Goal: Information Seeking & Learning: Learn about a topic

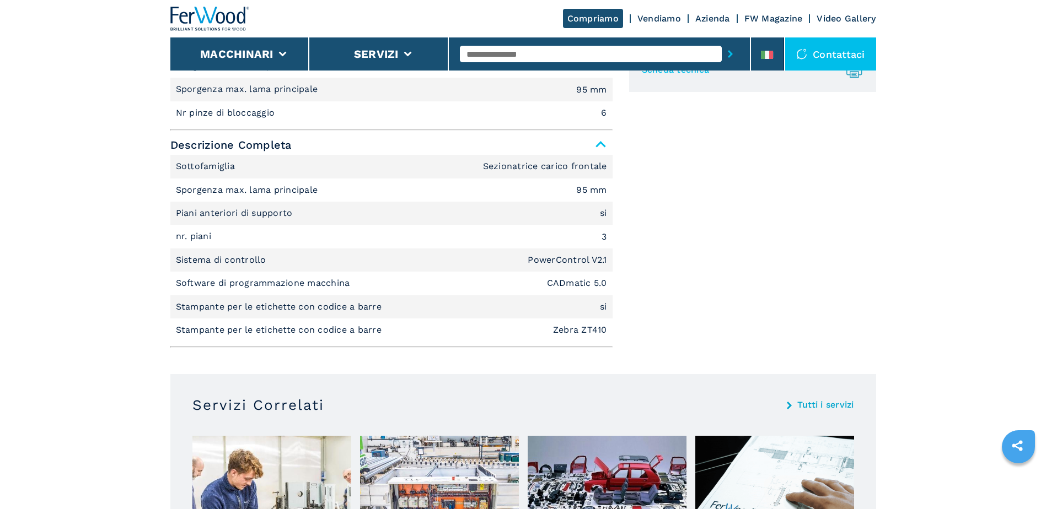
scroll to position [547, 0]
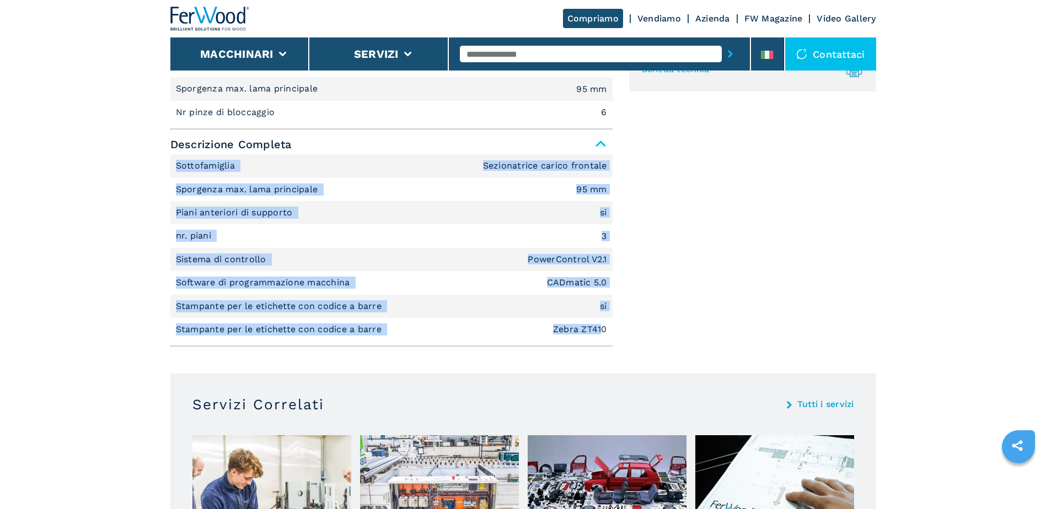
drag, startPoint x: 195, startPoint y: 178, endPoint x: 604, endPoint y: 332, distance: 437.7
click at [604, 332] on ul "Sottofamiglia Sezionatrice carico frontale Sporgenza max. lama principale 95 mm…" at bounding box center [391, 247] width 442 height 187
click at [604, 332] on em "Zebra ZT410" at bounding box center [580, 329] width 54 height 9
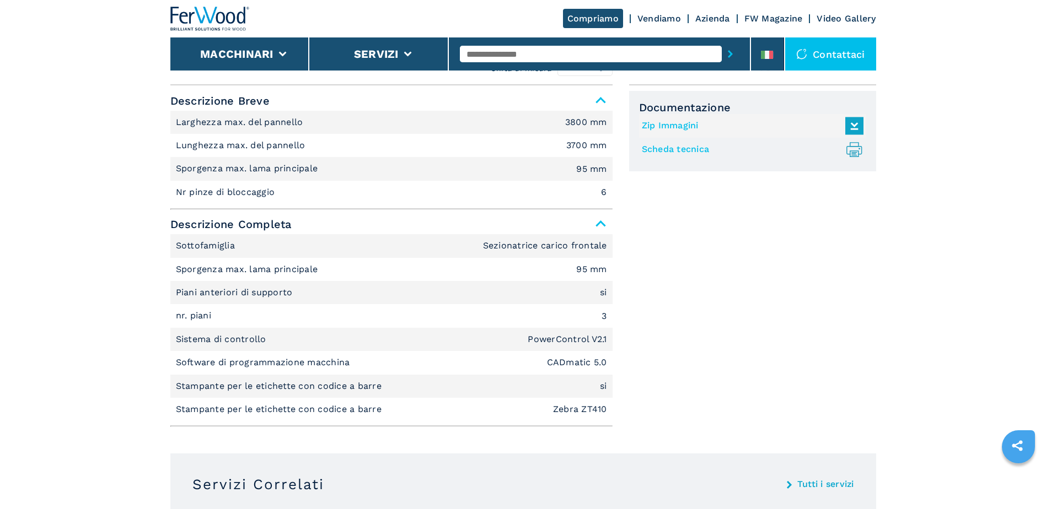
scroll to position [468, 0]
click at [200, 270] on p "Sporgenza max. lama principale" at bounding box center [248, 269] width 145 height 12
drag, startPoint x: 200, startPoint y: 270, endPoint x: 305, endPoint y: 275, distance: 105.4
click at [305, 275] on p "Sporgenza max. lama principale" at bounding box center [248, 269] width 145 height 12
click at [185, 299] on li "Piani anteriori di supporto si" at bounding box center [391, 292] width 442 height 23
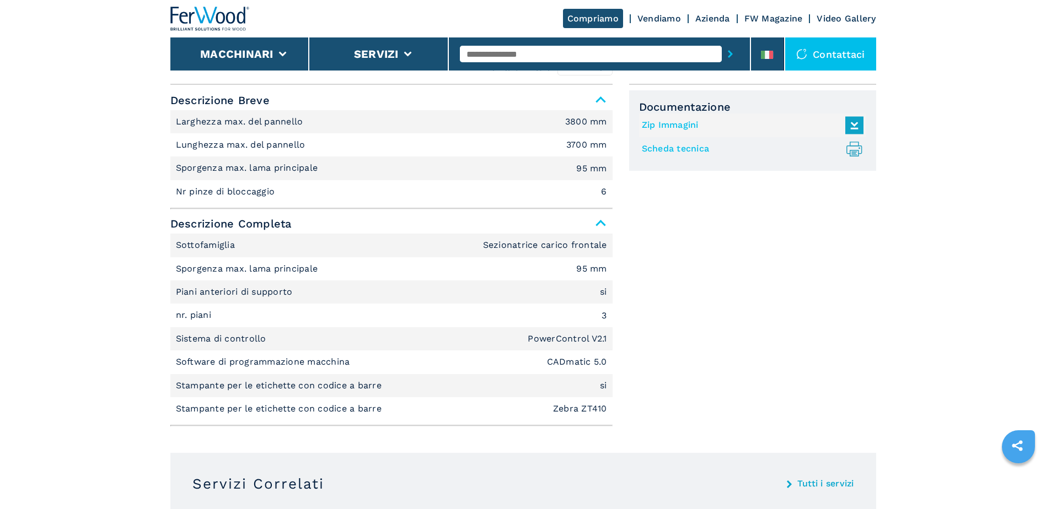
click at [185, 345] on p "Sistema di controllo" at bounding box center [222, 339] width 93 height 12
drag, startPoint x: 185, startPoint y: 345, endPoint x: 337, endPoint y: 343, distance: 152.7
click at [337, 343] on li "Sistema di controllo PowerControl V2.1" at bounding box center [391, 338] width 442 height 23
drag, startPoint x: 337, startPoint y: 343, endPoint x: 326, endPoint y: 361, distance: 21.1
click at [326, 361] on p "Software di programmazione macchina" at bounding box center [264, 362] width 177 height 12
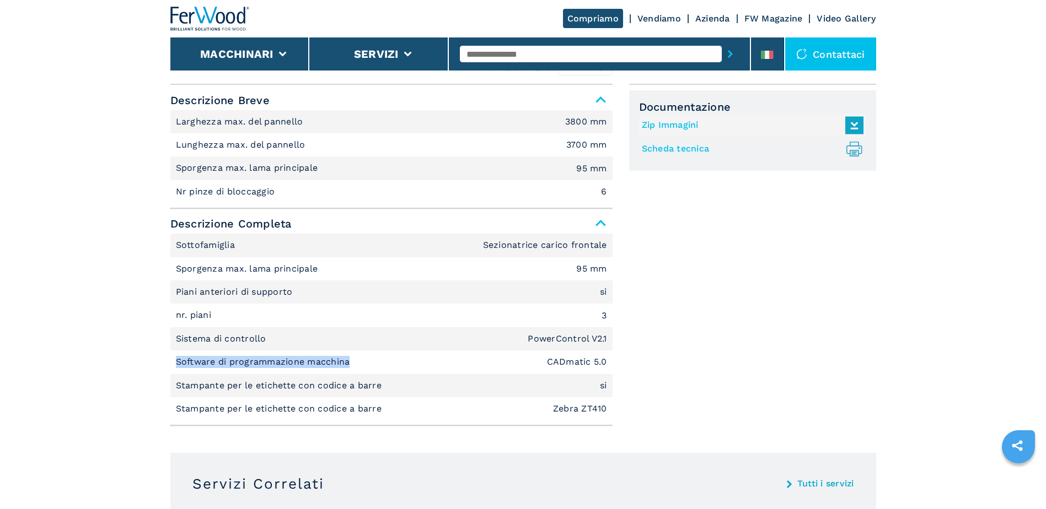
drag, startPoint x: 326, startPoint y: 361, endPoint x: 181, endPoint y: 364, distance: 144.5
click at [181, 364] on p "Software di programmazione macchina" at bounding box center [264, 362] width 177 height 12
drag, startPoint x: 181, startPoint y: 364, endPoint x: 340, endPoint y: 370, distance: 158.4
click at [340, 370] on li "Software di programmazione macchina CADmatic 5.0" at bounding box center [391, 362] width 442 height 23
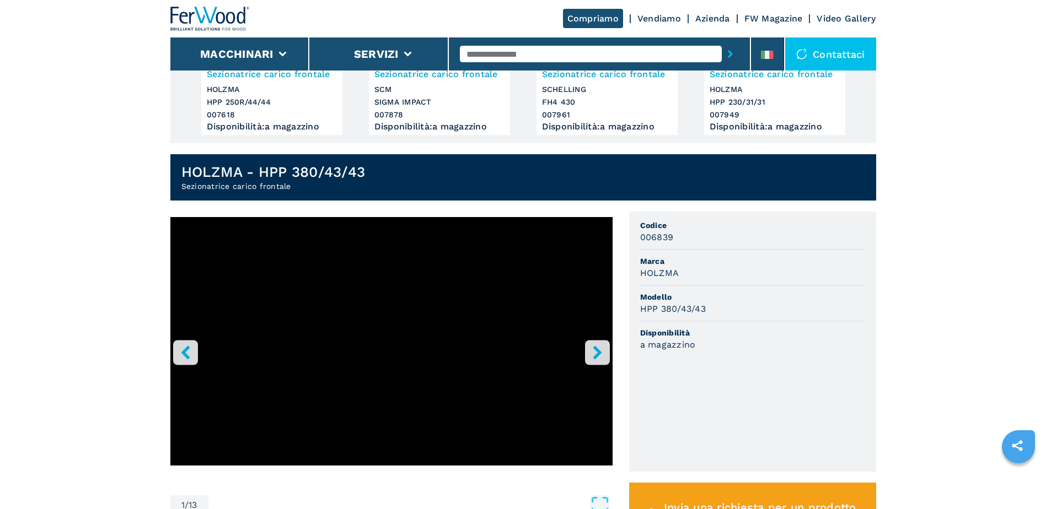
scroll to position [192, 0]
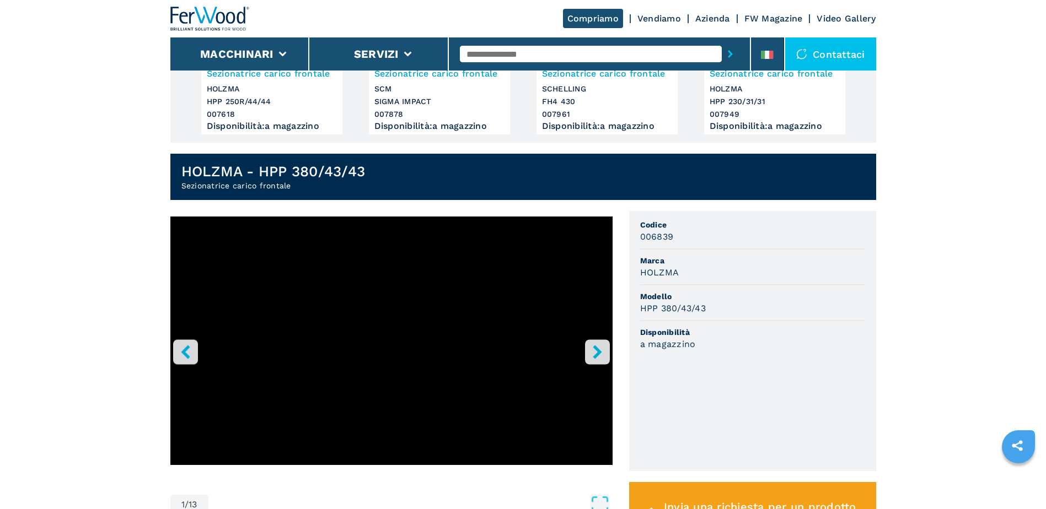
click at [657, 233] on h3 "006839" at bounding box center [657, 236] width 34 height 13
copy h3 "006839"
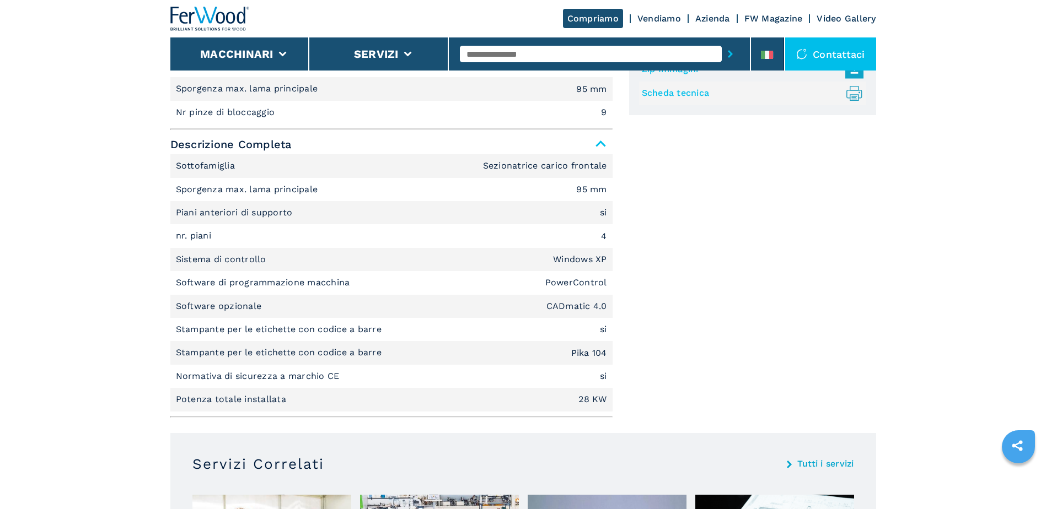
scroll to position [784, 0]
click at [235, 307] on p "Software opzionale" at bounding box center [220, 307] width 89 height 12
